Goal: Information Seeking & Learning: Learn about a topic

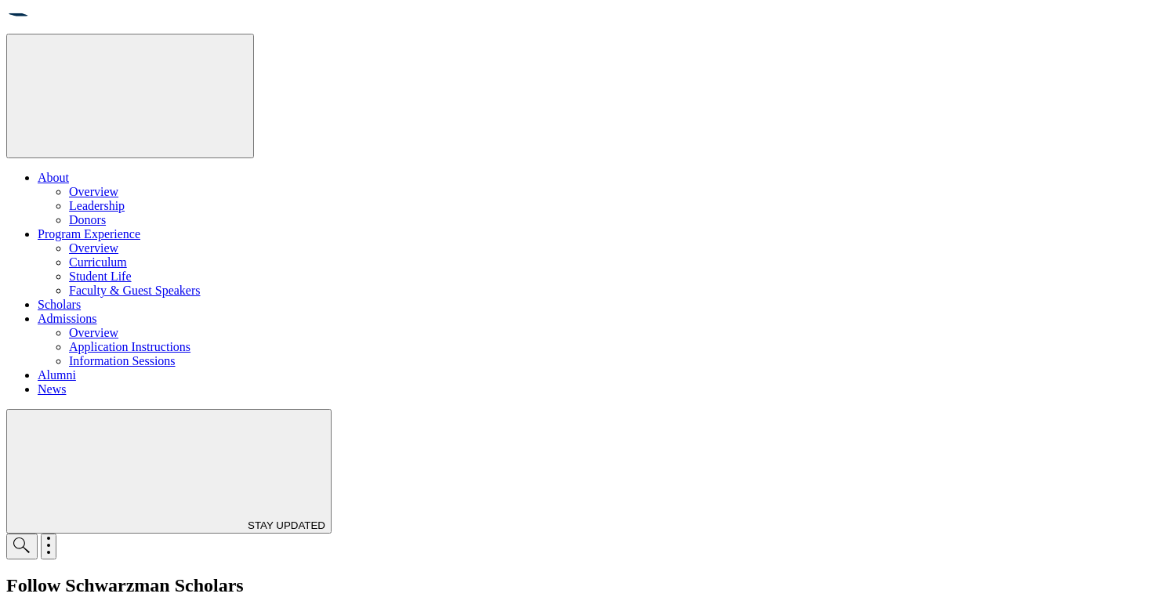
click at [97, 312] on link "Admissions" at bounding box center [68, 318] width 60 height 13
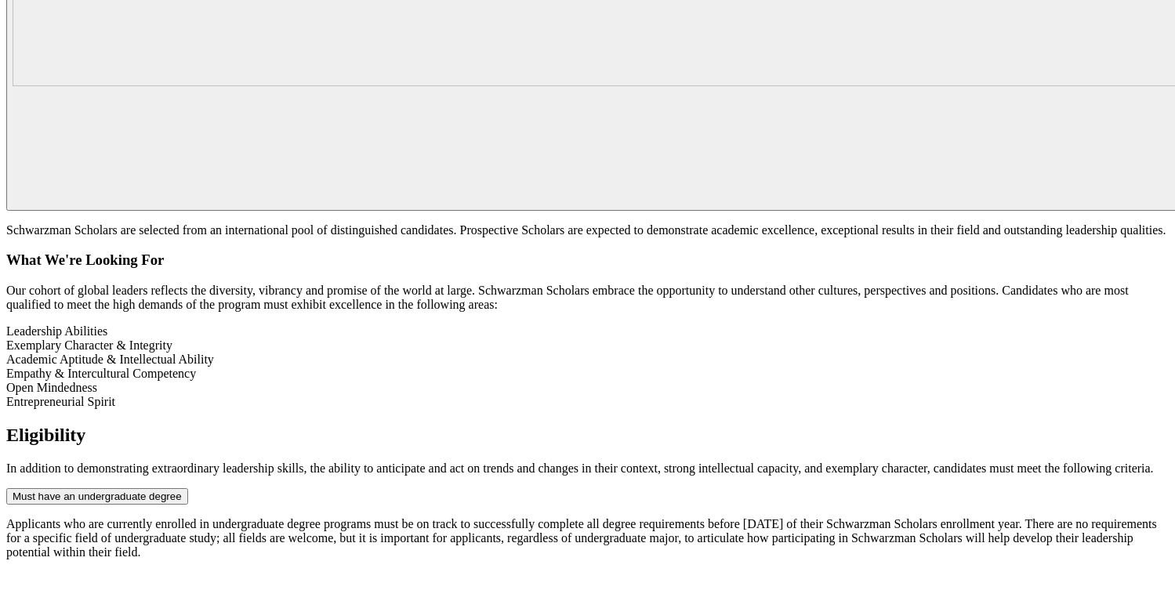
scroll to position [2185, 0]
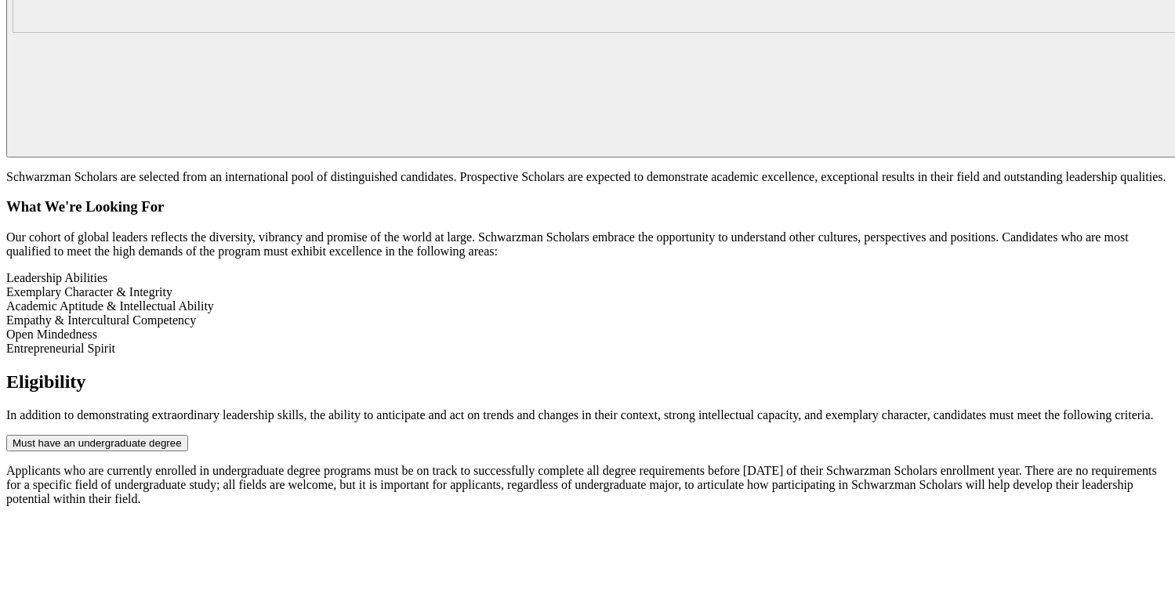
click at [188, 435] on button "Must have an undergraduate degree" at bounding box center [97, 443] width 182 height 16
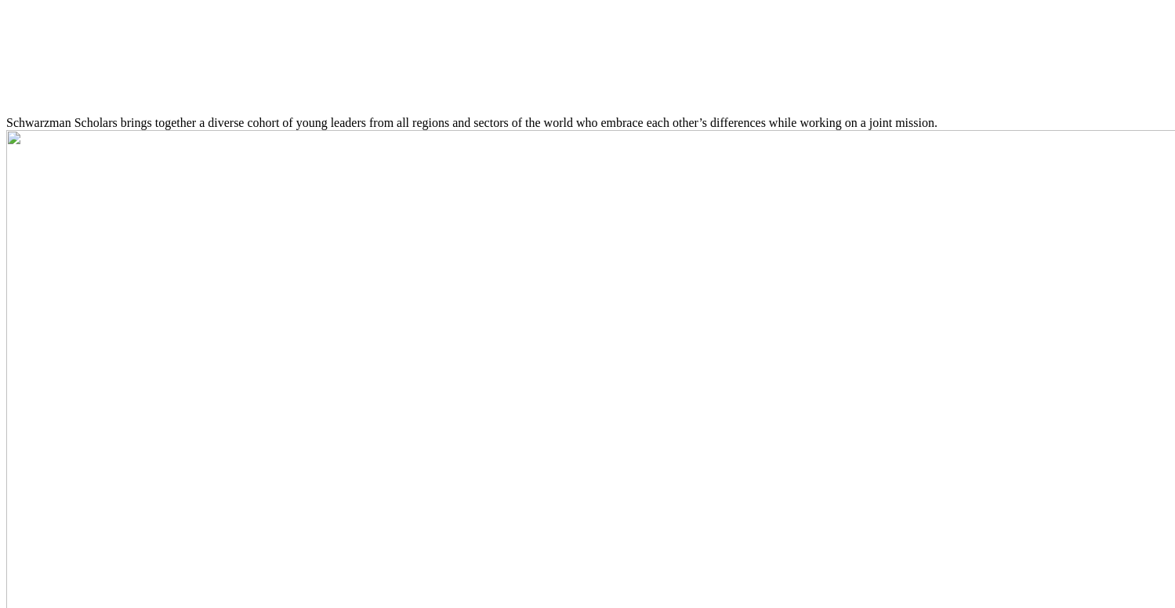
scroll to position [3348, 0]
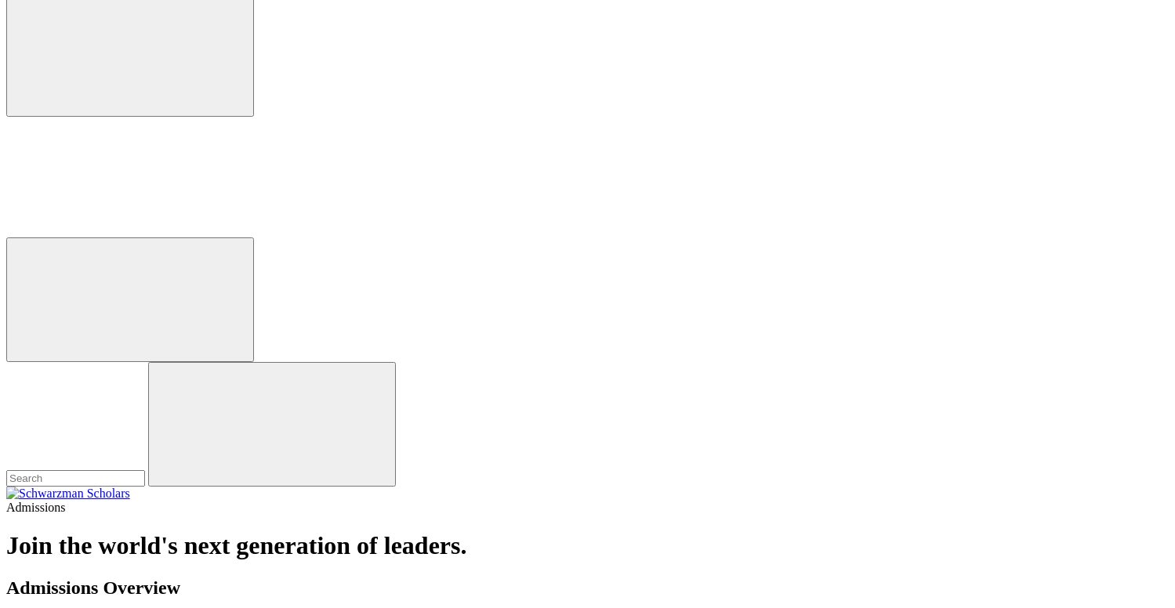
scroll to position [589, 0]
